Goal: Transaction & Acquisition: Obtain resource

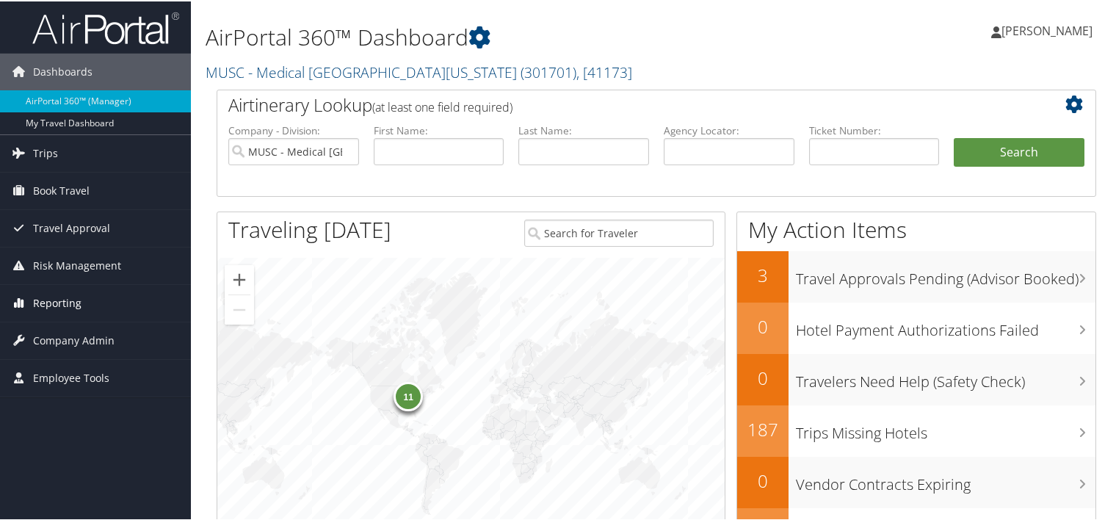
click at [67, 297] on span "Reporting" at bounding box center [57, 301] width 48 height 37
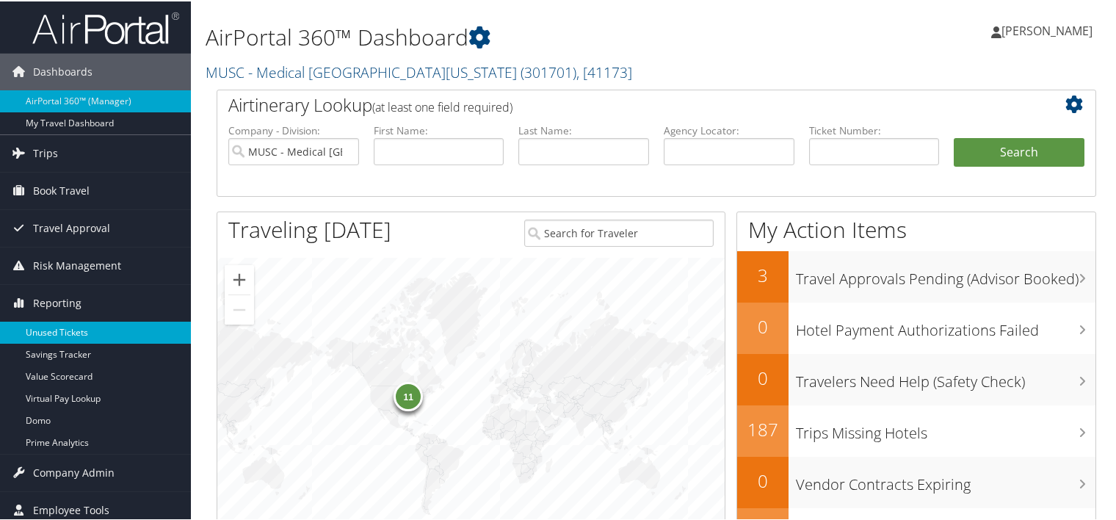
click at [66, 335] on link "Unused Tickets" at bounding box center [95, 331] width 191 height 22
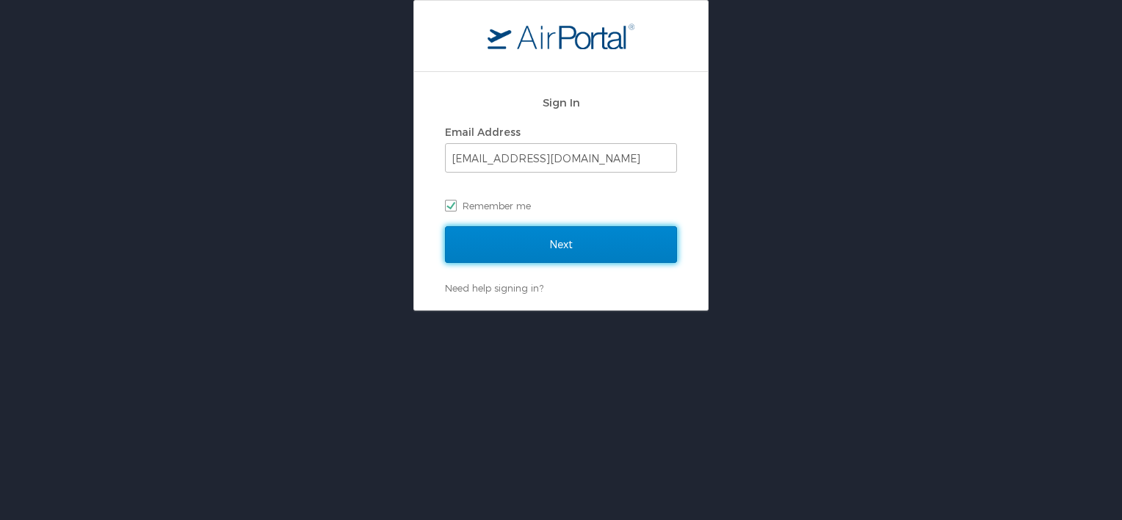
click at [573, 241] on input "Next" at bounding box center [561, 244] width 232 height 37
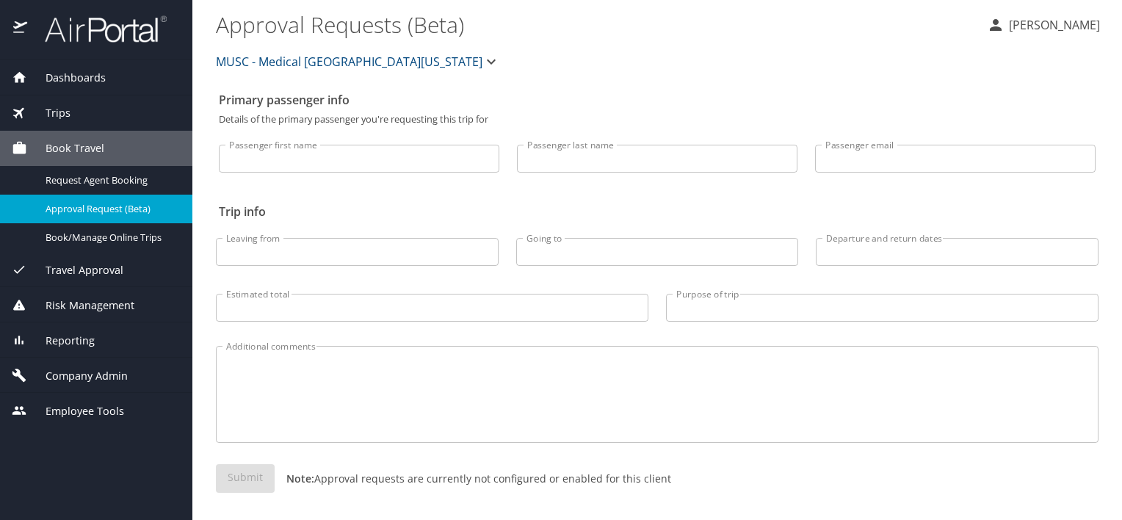
click at [452, 62] on span "MUSC - Medical [GEOGRAPHIC_DATA][US_STATE]" at bounding box center [349, 61] width 267 height 21
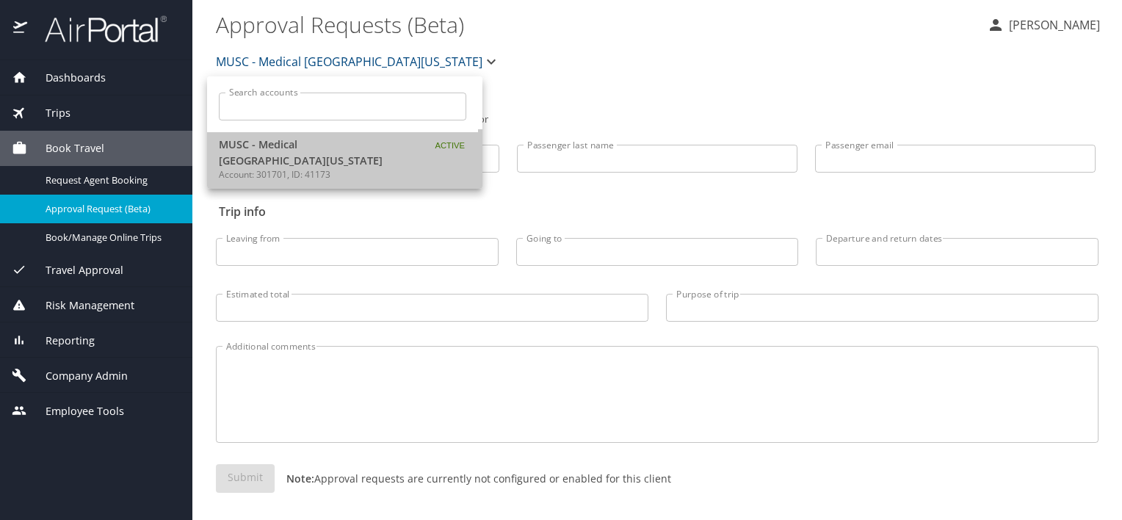
click at [370, 153] on span "MUSC - Medical [GEOGRAPHIC_DATA][US_STATE]" at bounding box center [311, 153] width 184 height 32
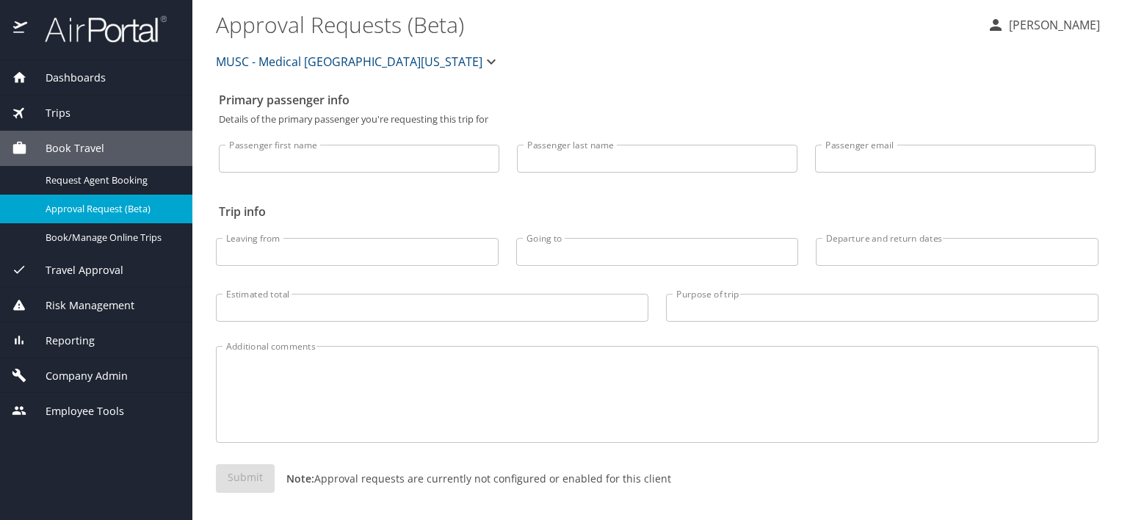
click at [370, 153] on input "Passenger first name" at bounding box center [359, 159] width 281 height 28
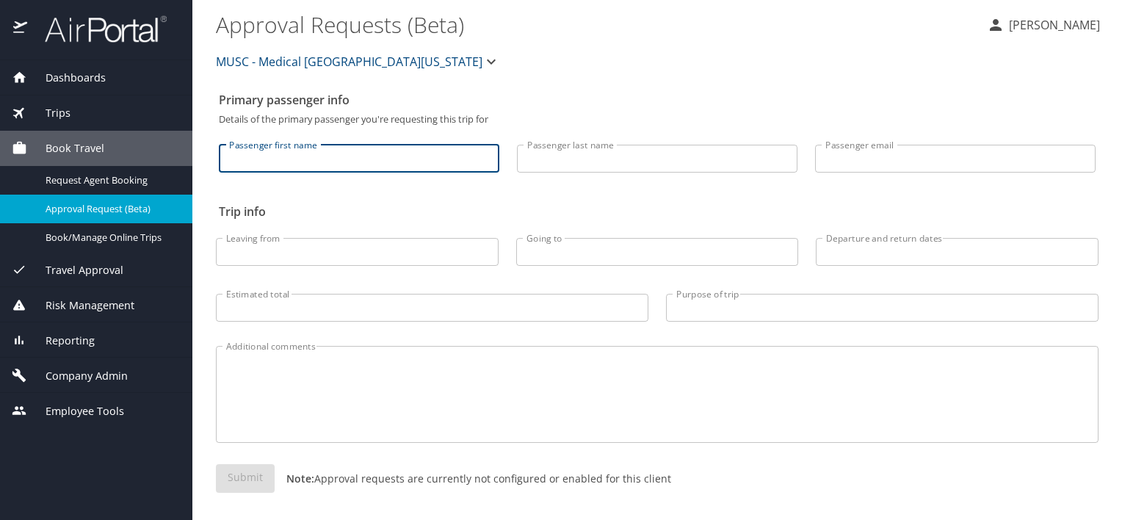
click at [319, 247] on input "Leaving from" at bounding box center [357, 252] width 283 height 28
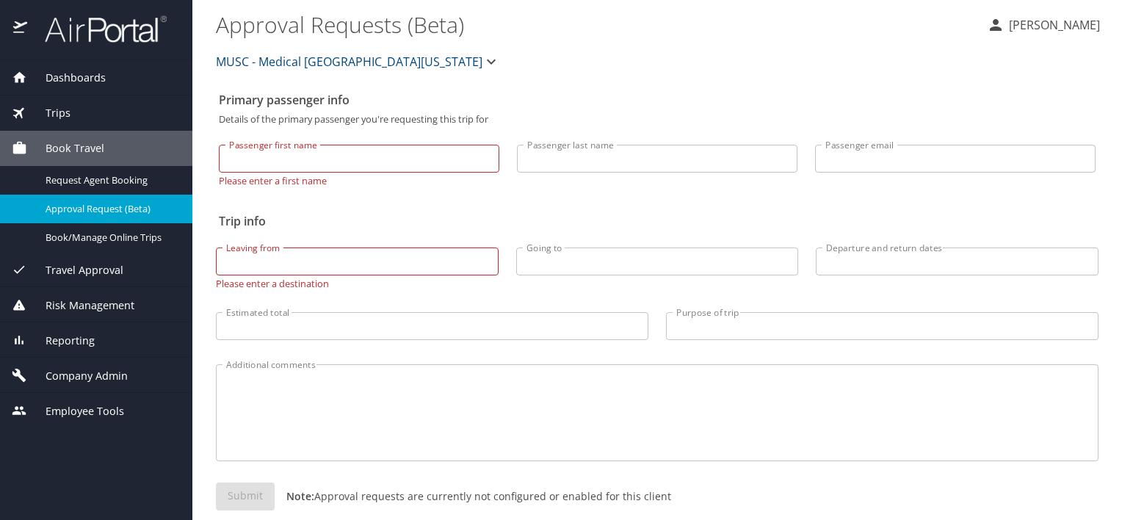
click at [79, 335] on span "Reporting" at bounding box center [61, 341] width 68 height 16
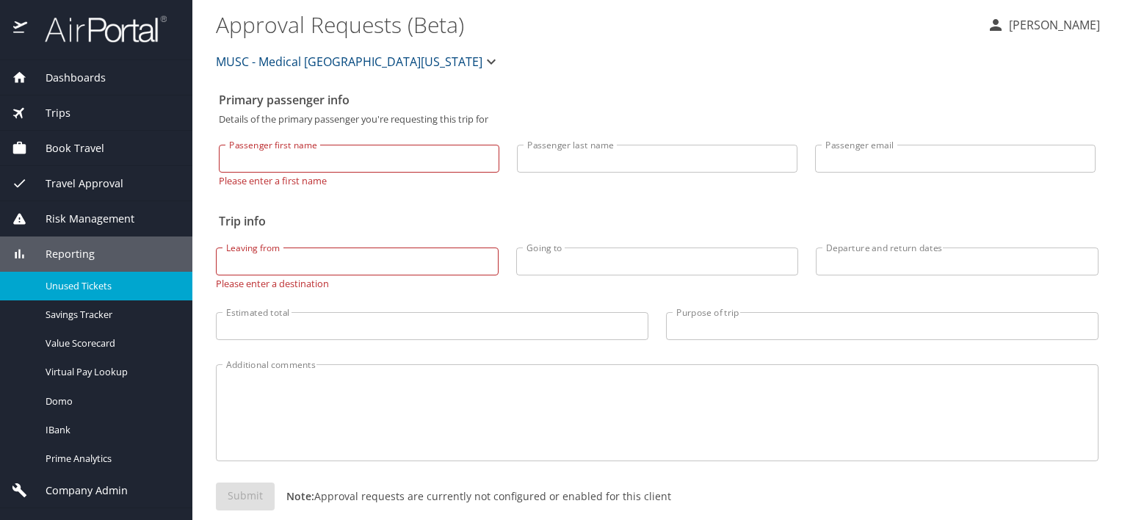
click at [68, 279] on span "Unused Tickets" at bounding box center [110, 286] width 129 height 14
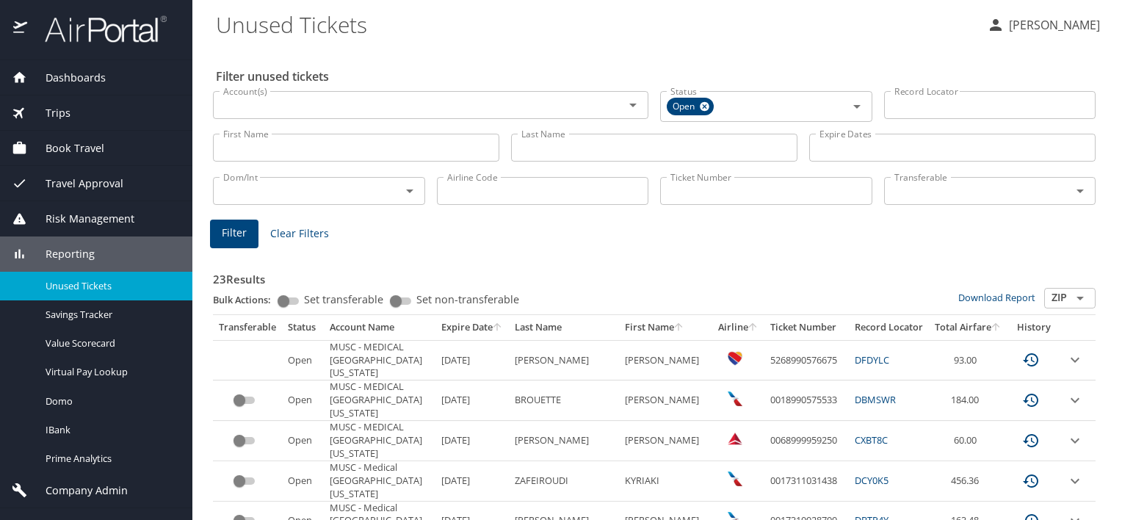
click at [1071, 300] on icon "Open" at bounding box center [1080, 298] width 18 height 18
click at [1071, 300] on icon "Close" at bounding box center [1080, 298] width 18 height 18
click at [1066, 357] on icon "expand row" at bounding box center [1075, 360] width 18 height 18
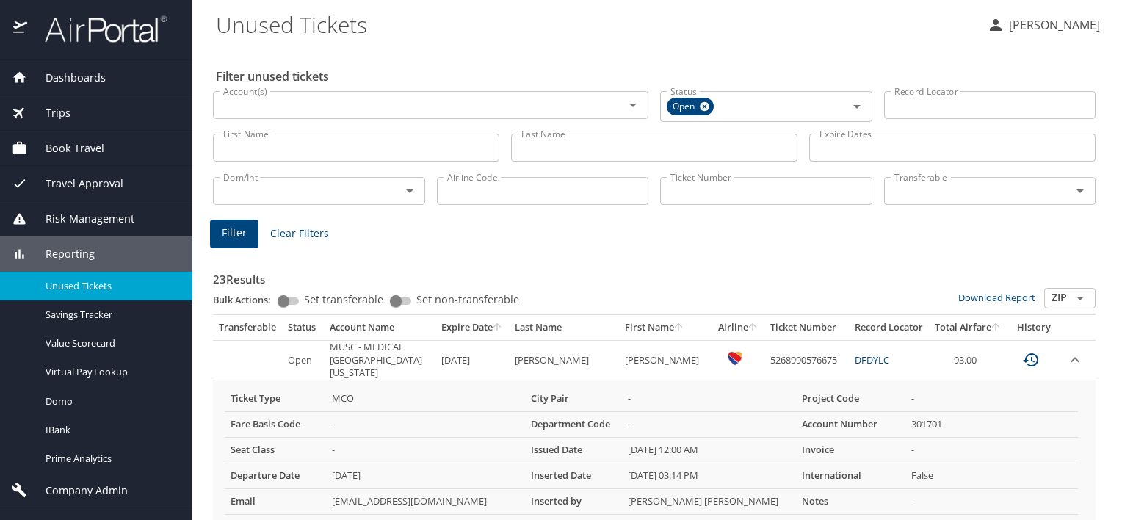
scroll to position [122, 0]
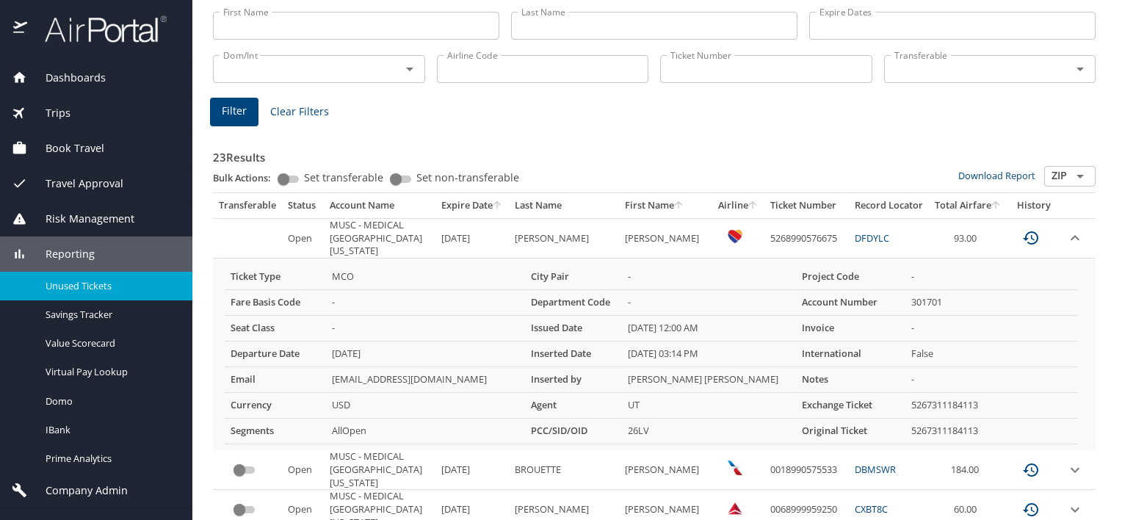
click at [303, 179] on input "Set transferable" at bounding box center [283, 179] width 53 height 18
checkbox input "true"
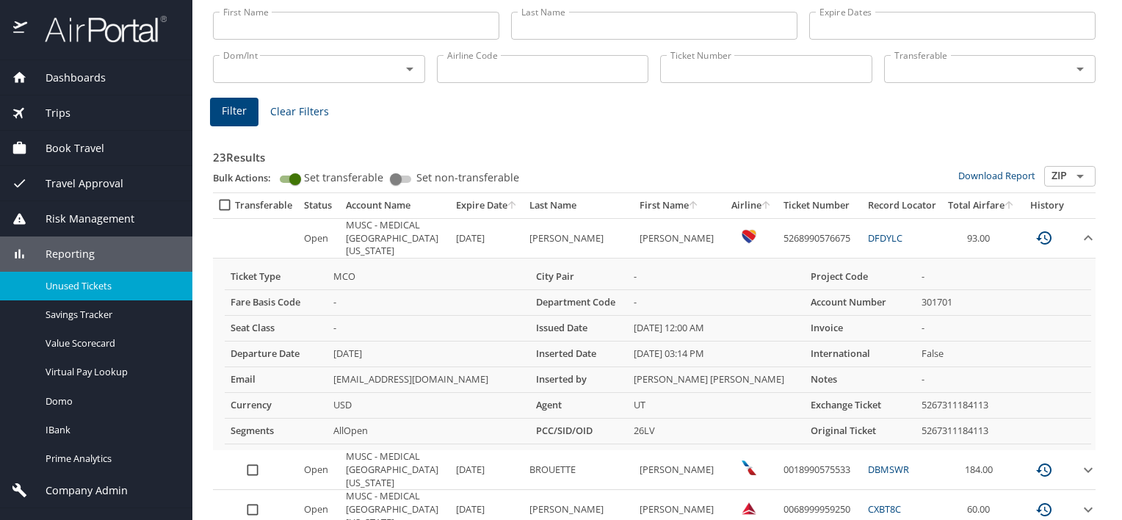
click at [224, 203] on input "select all approval requests" at bounding box center [226, 205] width 18 height 15
checkbox input "true"
click at [1080, 231] on icon "expand row" at bounding box center [1089, 238] width 18 height 18
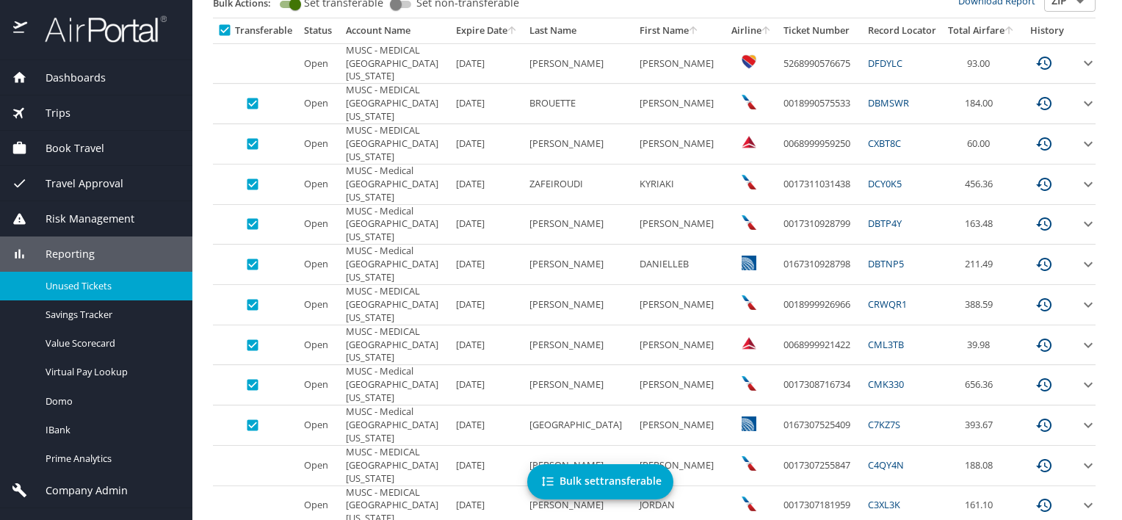
scroll to position [0, 0]
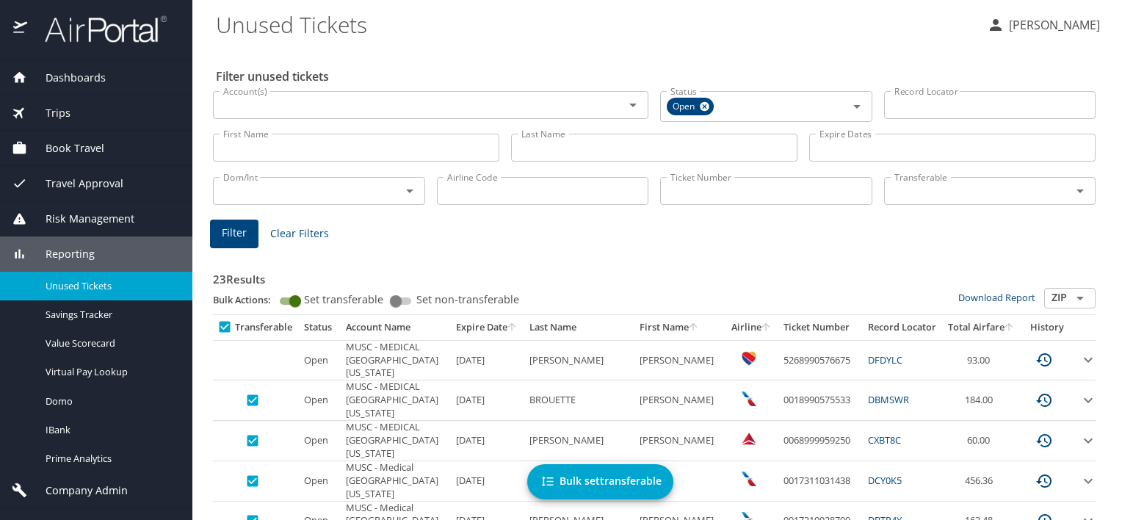
click at [1080, 359] on icon "expand row" at bounding box center [1089, 360] width 18 height 18
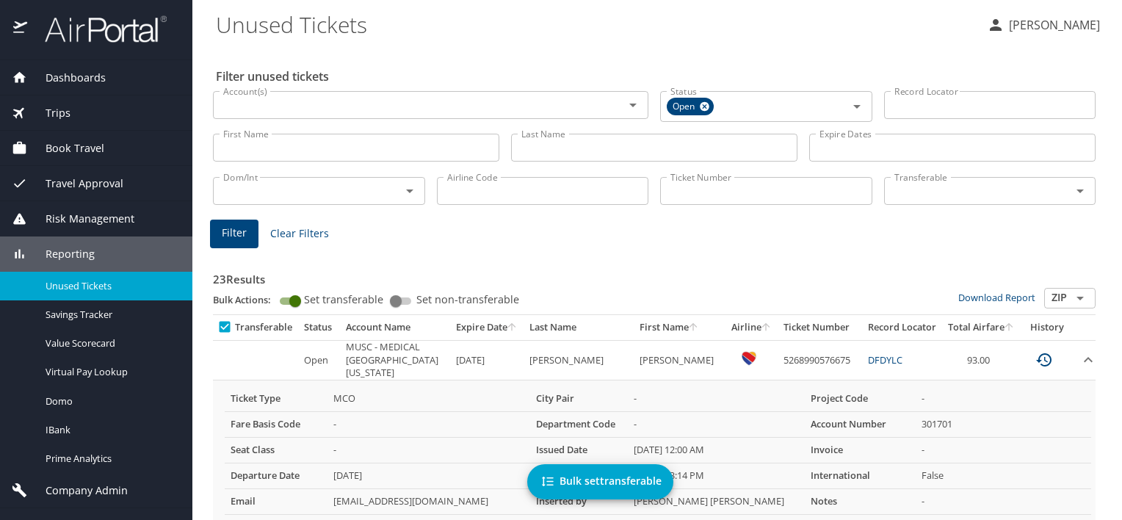
scroll to position [122, 0]
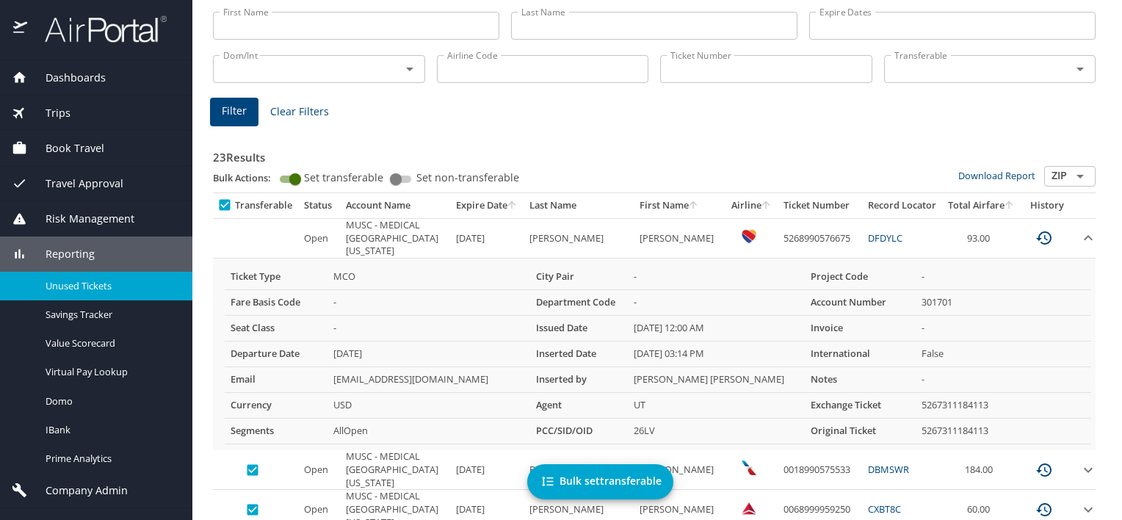
click at [1080, 235] on icon "expand row" at bounding box center [1089, 238] width 18 height 18
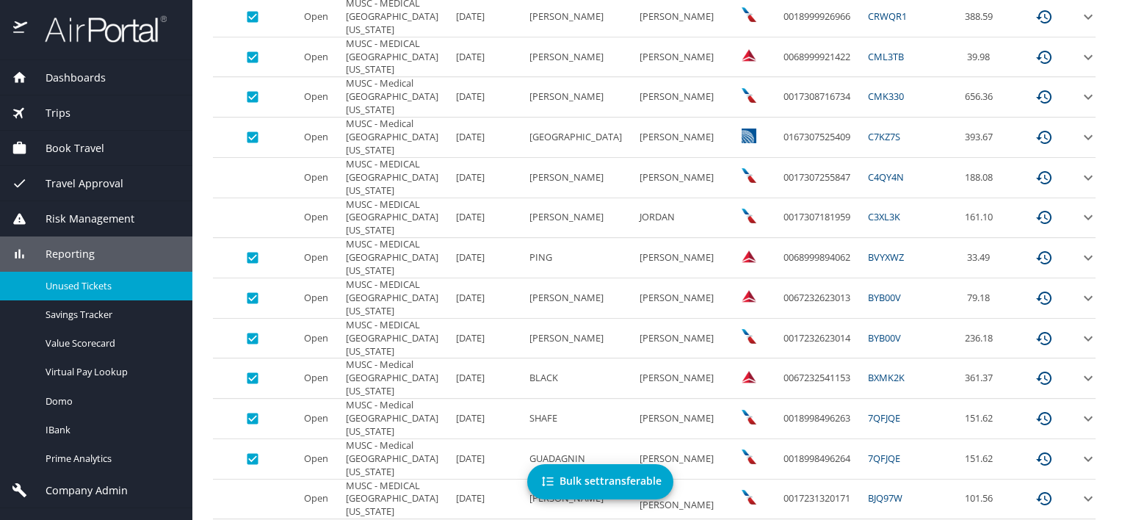
scroll to position [541, 0]
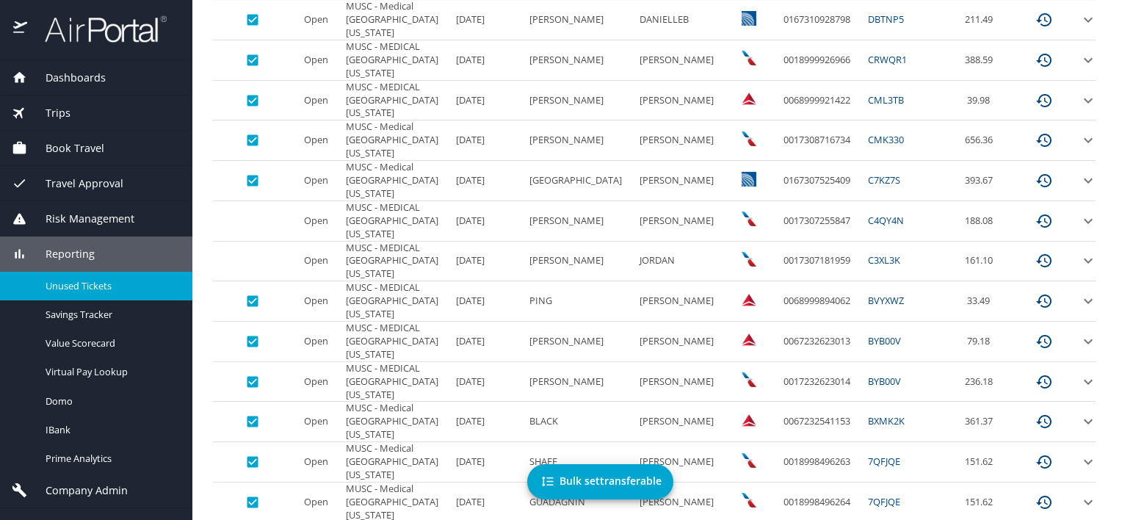
click at [868, 97] on link "CML3TB" at bounding box center [886, 99] width 36 height 13
click at [868, 60] on link "CRWQR1" at bounding box center [887, 59] width 39 height 13
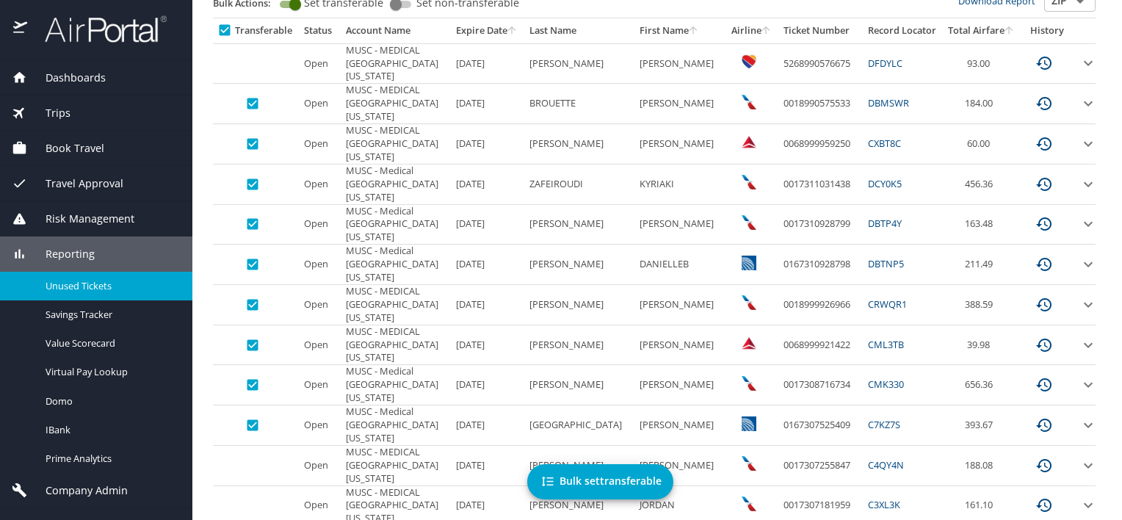
scroll to position [0, 0]
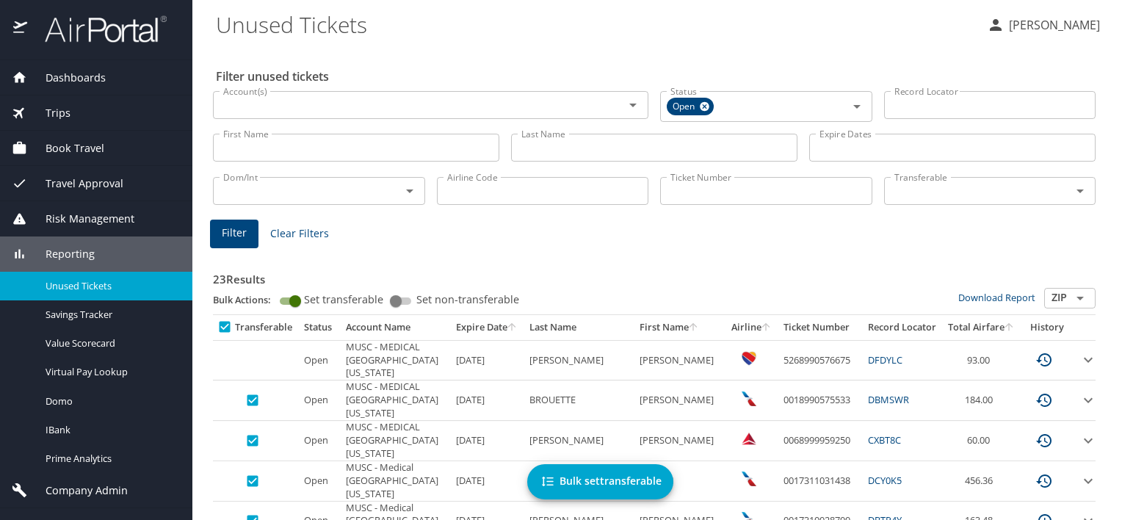
click at [1056, 297] on input "ZIP" at bounding box center [1070, 297] width 46 height 19
click at [1061, 320] on li "CSV" at bounding box center [1058, 321] width 51 height 20
type input "CSV"
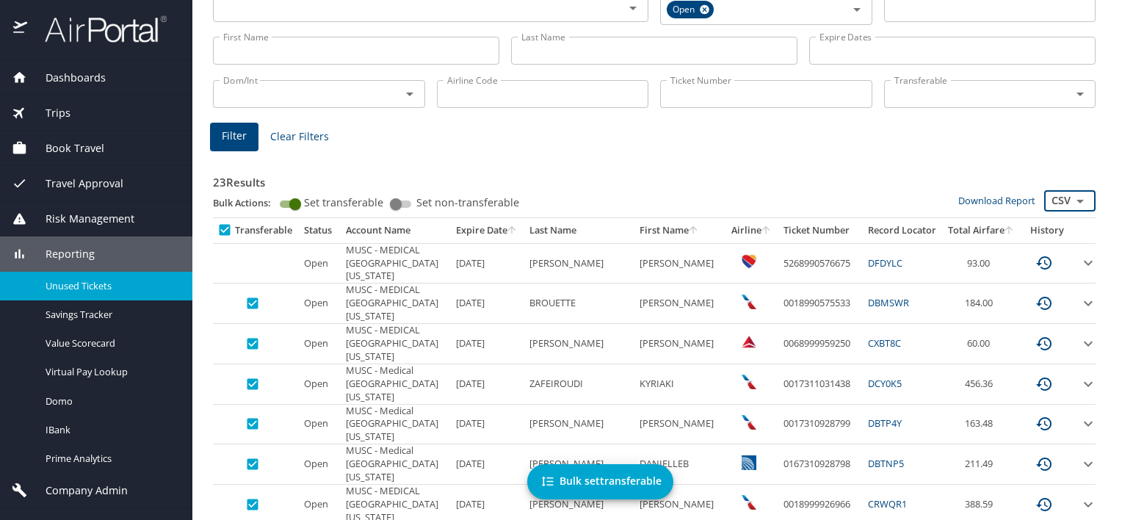
scroll to position [122, 0]
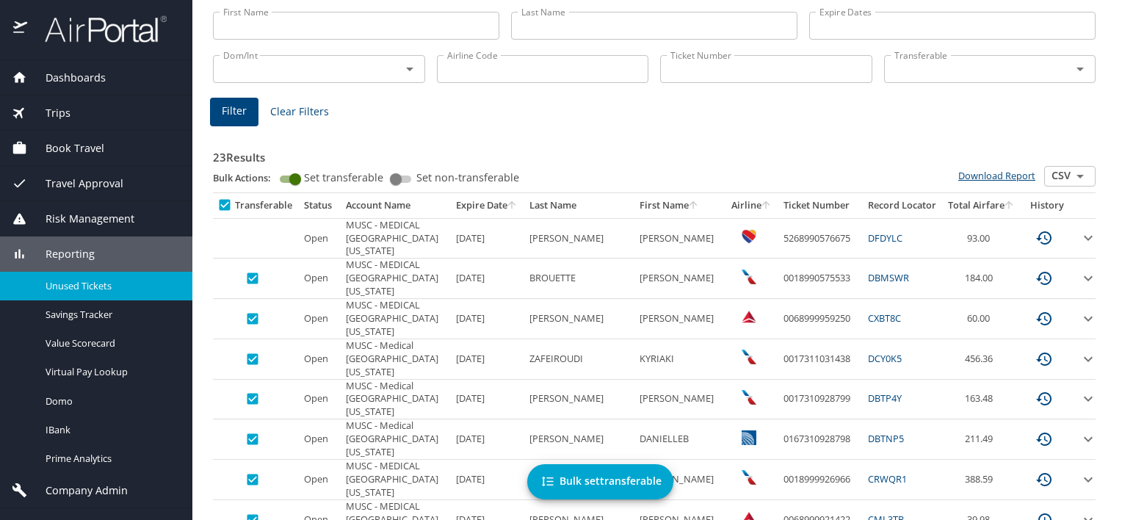
click at [986, 173] on link "Download Report" at bounding box center [996, 175] width 77 height 13
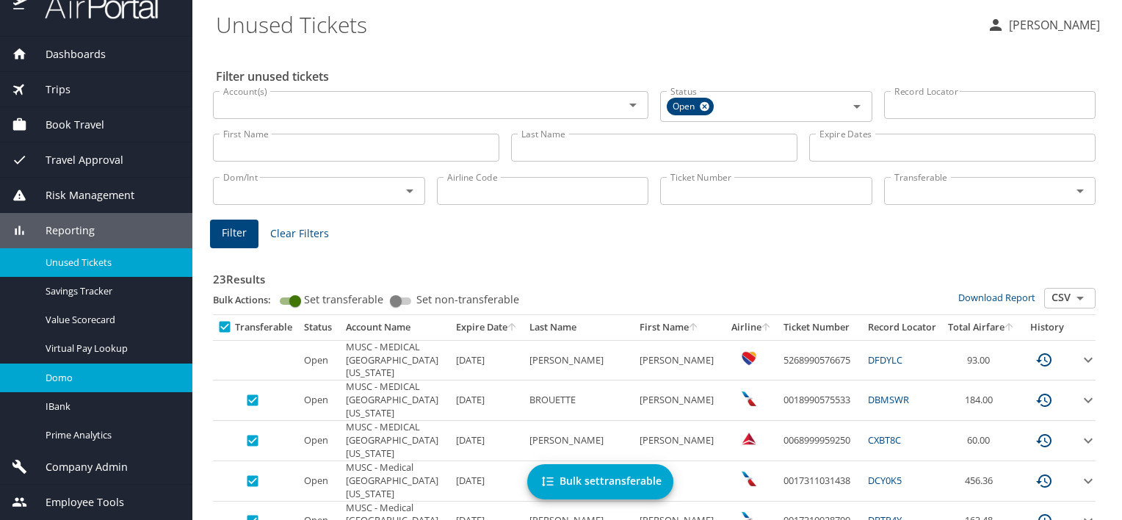
click at [72, 379] on span "Domo" at bounding box center [110, 378] width 129 height 14
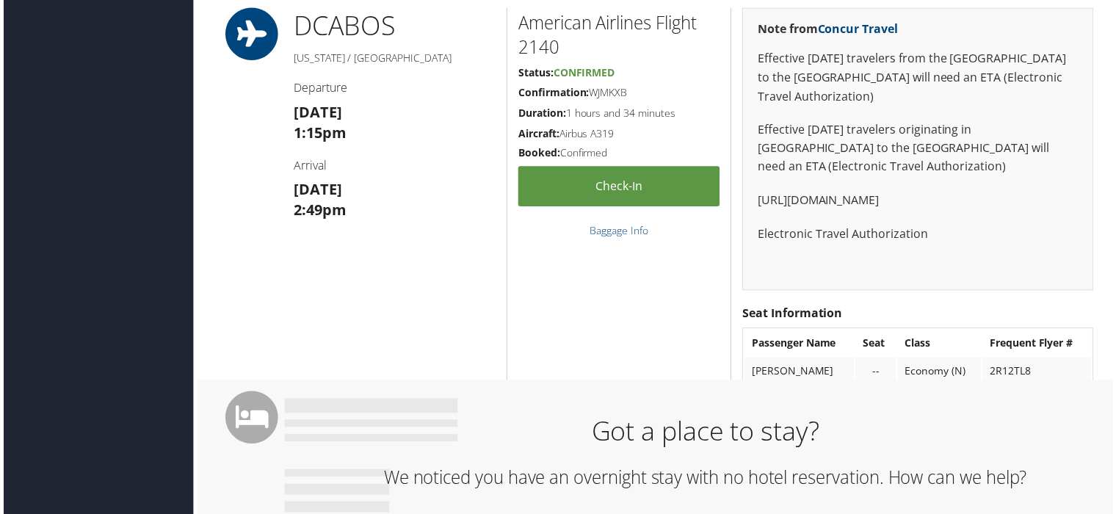
scroll to position [856, 0]
